Goal: Transaction & Acquisition: Purchase product/service

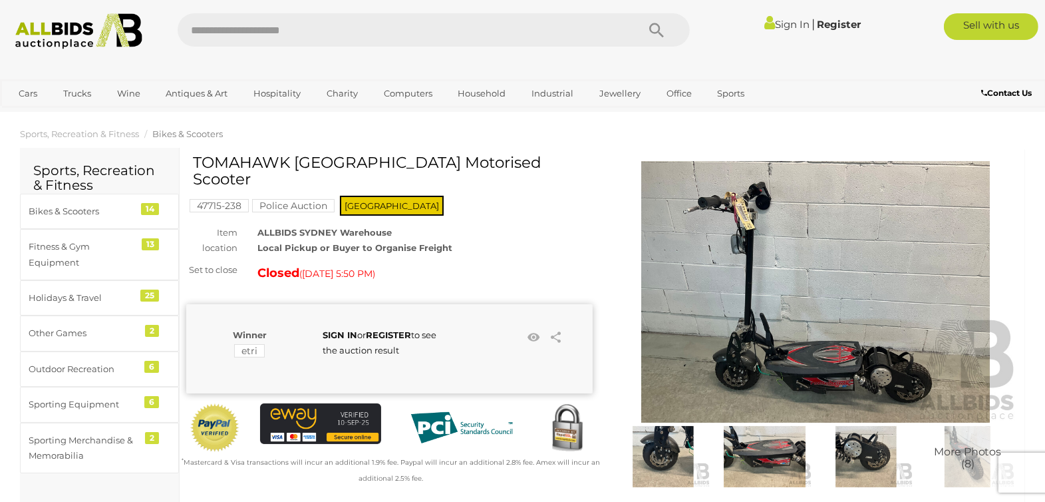
scroll to position [88, 0]
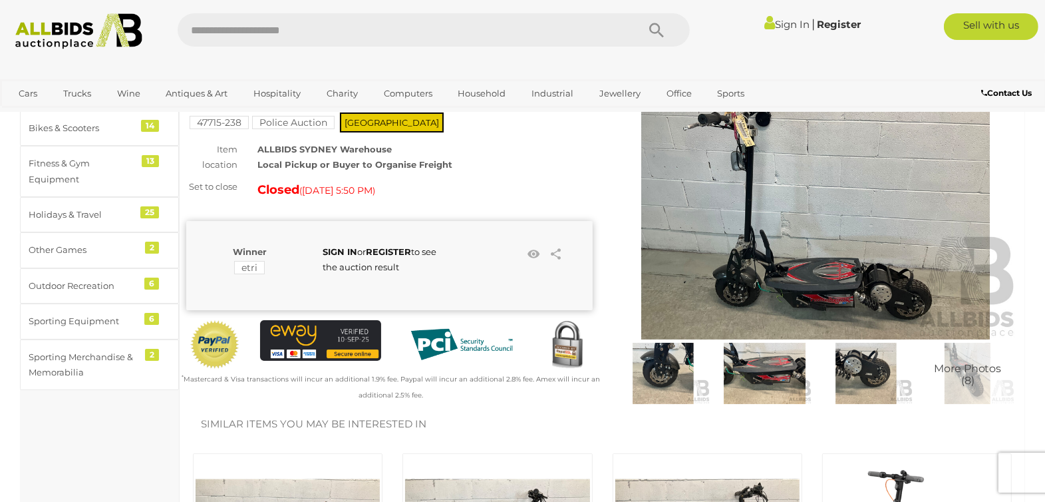
click at [776, 376] on img at bounding box center [764, 373] width 95 height 61
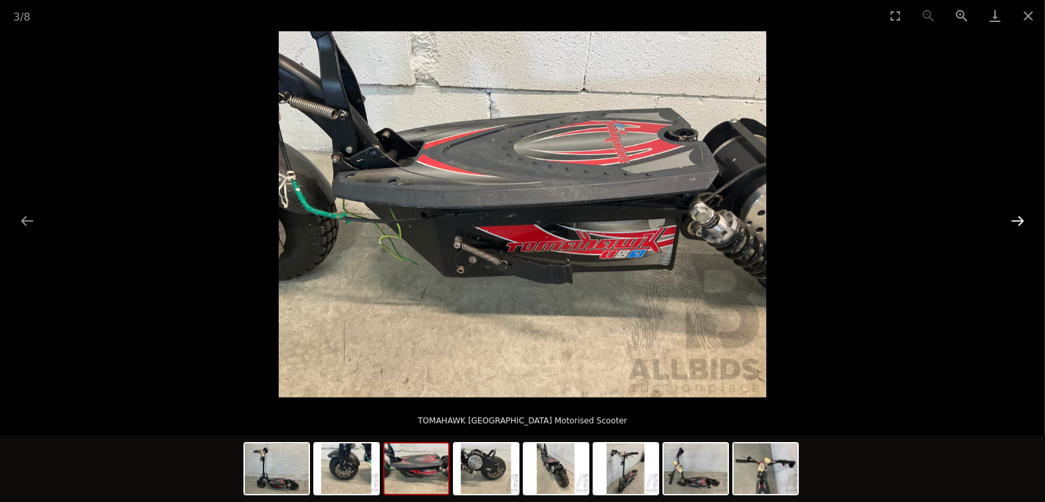
click at [1019, 218] on button "Next slide" at bounding box center [1018, 221] width 28 height 26
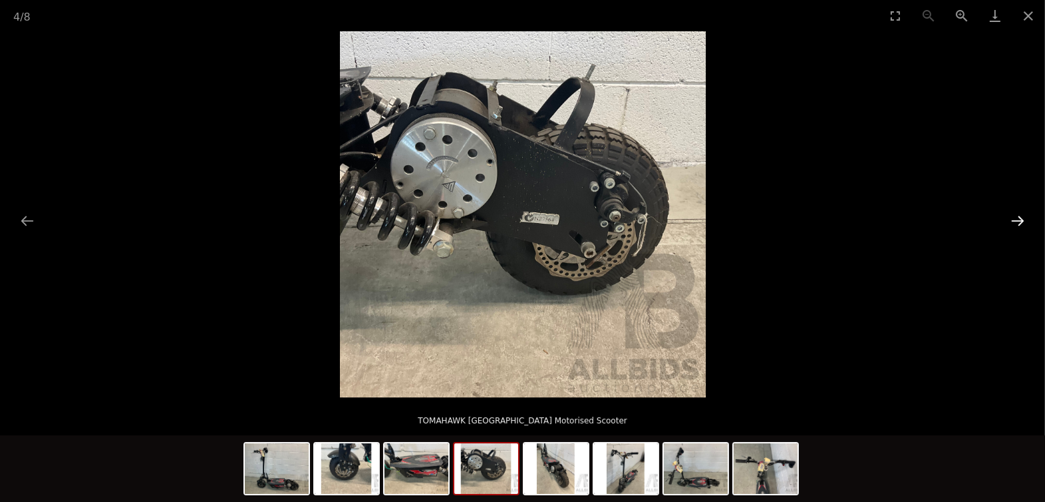
click at [1018, 218] on button "Next slide" at bounding box center [1018, 221] width 28 height 26
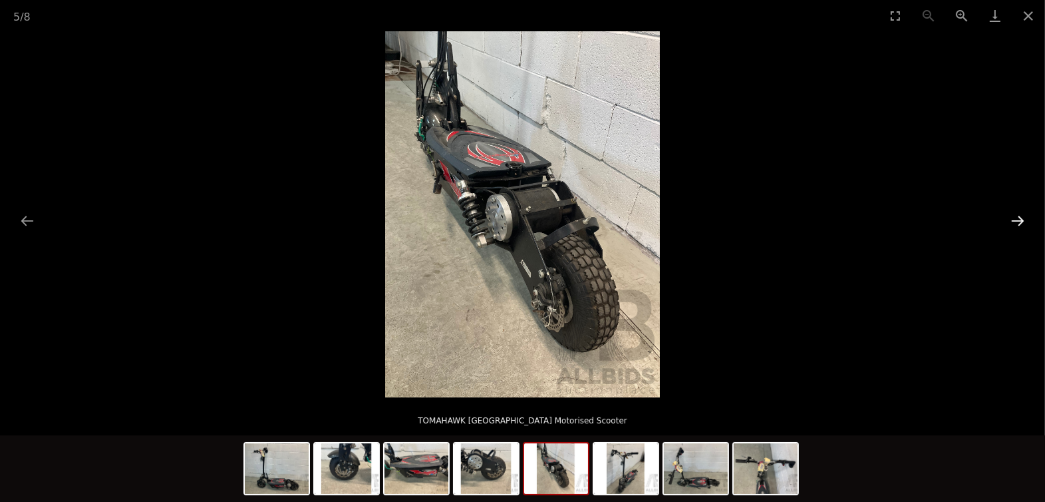
click at [1018, 218] on button "Next slide" at bounding box center [1018, 221] width 28 height 26
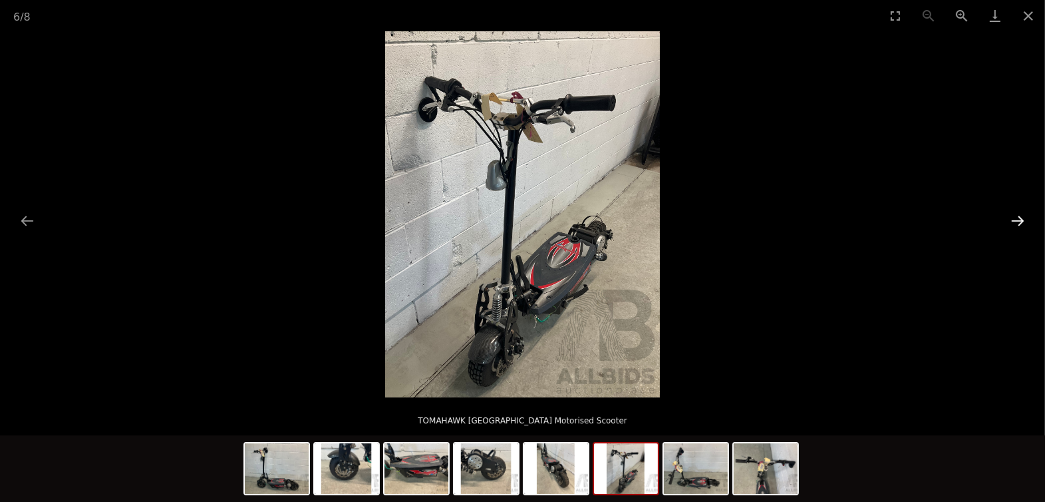
click at [1012, 218] on button "Next slide" at bounding box center [1018, 221] width 28 height 26
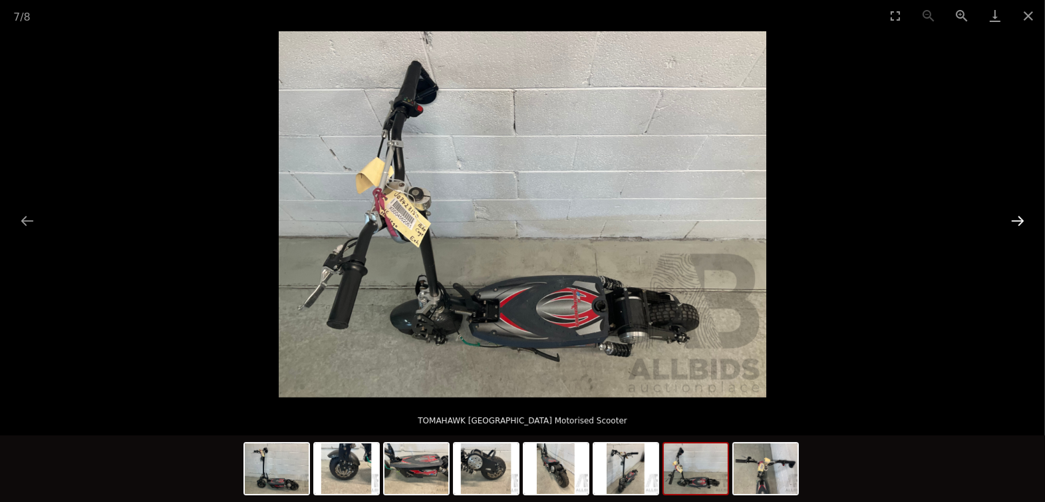
click at [1019, 220] on button "Next slide" at bounding box center [1018, 221] width 28 height 26
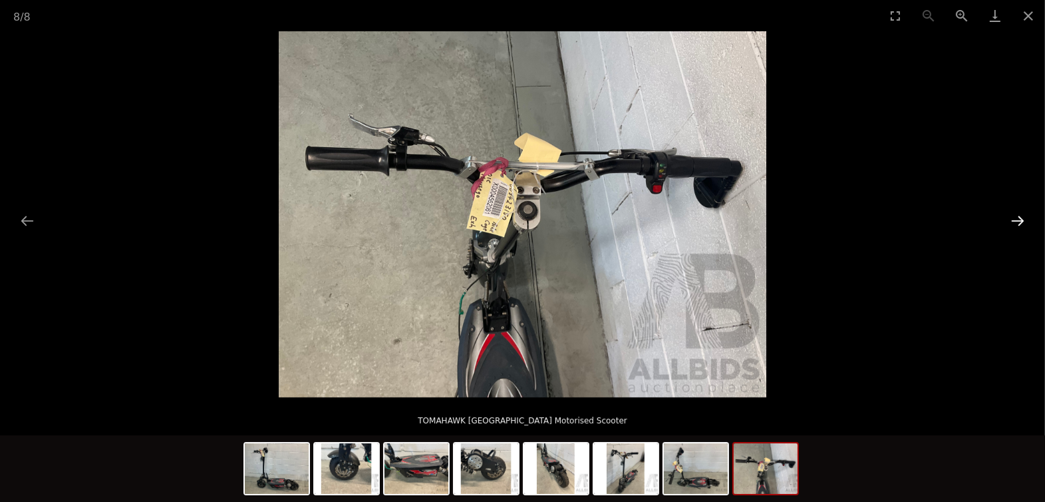
click at [1018, 220] on button "Next slide" at bounding box center [1018, 221] width 28 height 26
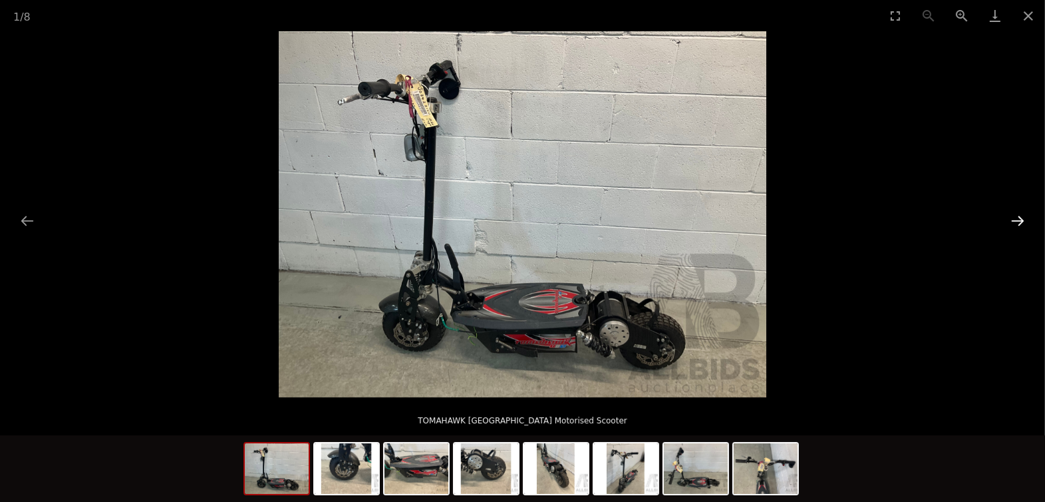
click at [1018, 220] on button "Next slide" at bounding box center [1018, 221] width 28 height 26
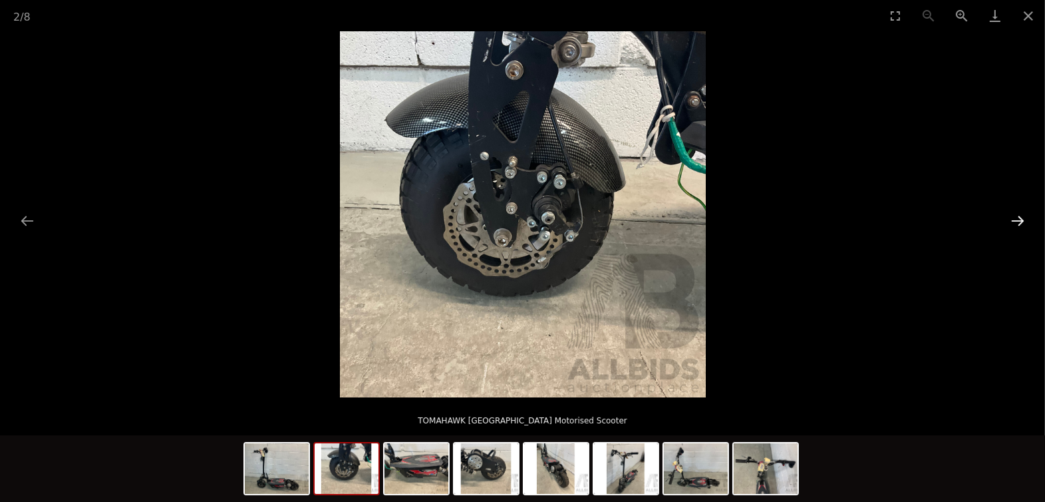
click at [1017, 220] on button "Next slide" at bounding box center [1018, 221] width 28 height 26
